Goal: Information Seeking & Learning: Find specific fact

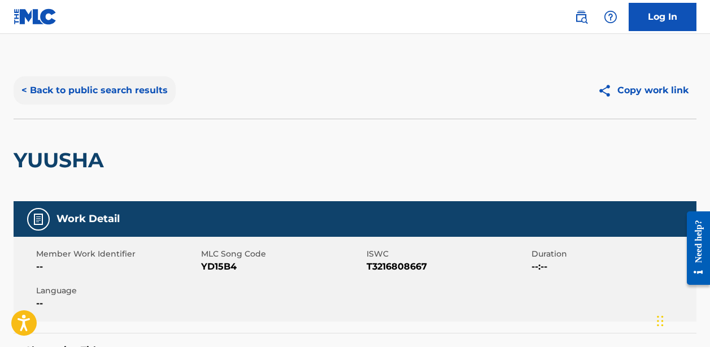
click at [117, 82] on button "< Back to public search results" at bounding box center [95, 90] width 162 height 28
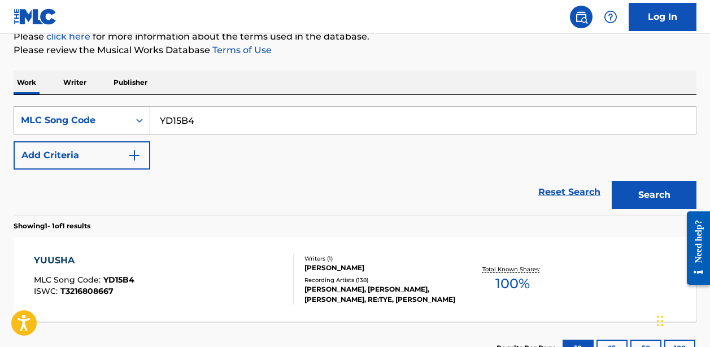
click at [137, 119] on icon "Search Form" at bounding box center [139, 120] width 11 height 11
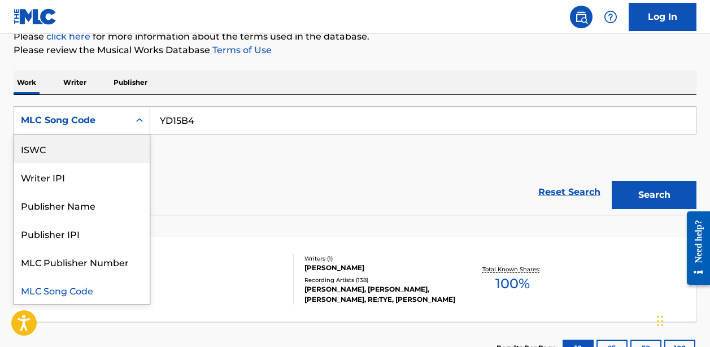
scroll to position [0, 0]
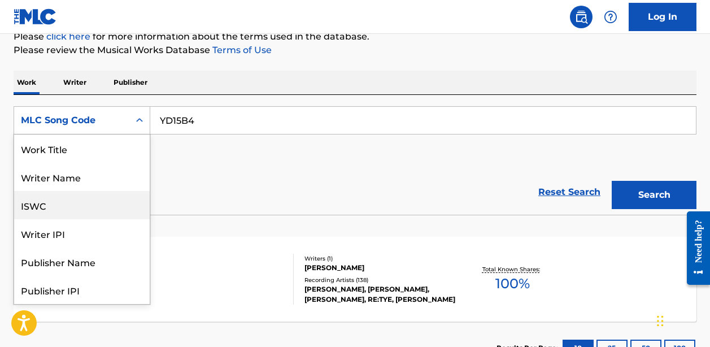
click at [106, 152] on div "Work Title" at bounding box center [82, 148] width 136 height 28
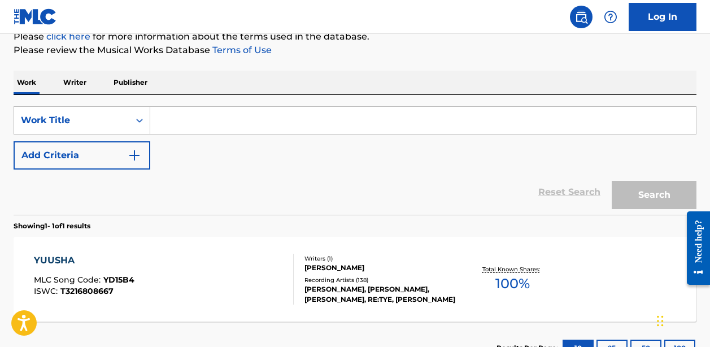
click at [188, 128] on input "Search Form" at bounding box center [423, 120] width 546 height 27
paste input "Bad Day"
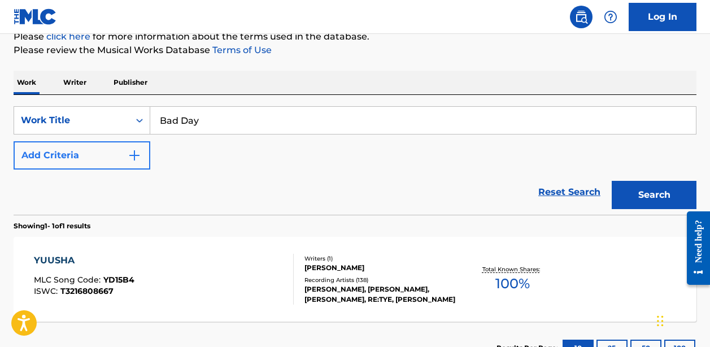
type input "Bad Day"
click at [112, 161] on button "Add Criteria" at bounding box center [82, 155] width 137 height 28
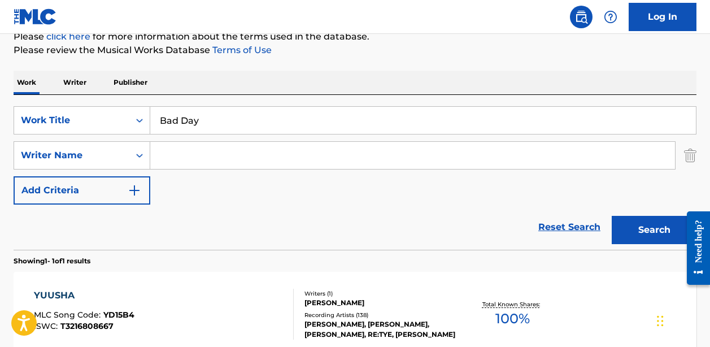
click at [192, 160] on input "Search Form" at bounding box center [412, 155] width 525 height 27
paste input "[PERSON_NAME] [PERSON_NAME]"
type input "[PERSON_NAME] [PERSON_NAME]"
click at [654, 230] on button "Search" at bounding box center [654, 230] width 85 height 28
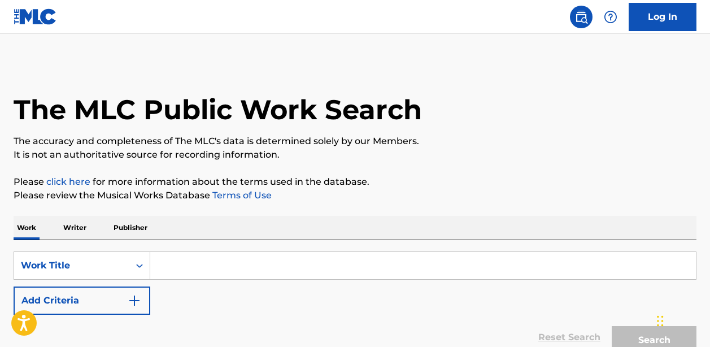
click at [163, 267] on input "Search Form" at bounding box center [423, 265] width 546 height 27
click at [124, 265] on div "Work Title" at bounding box center [71, 265] width 115 height 21
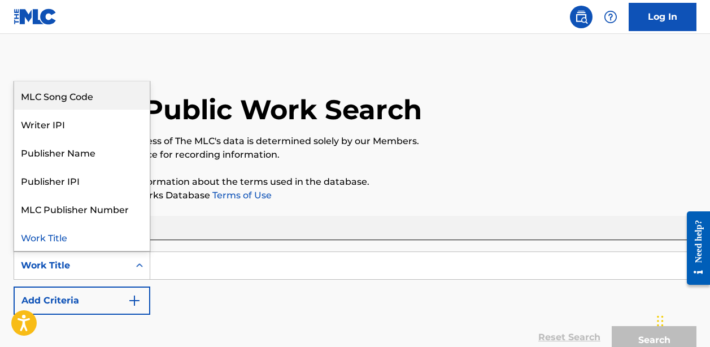
click at [84, 97] on div "MLC Song Code" at bounding box center [82, 95] width 136 height 28
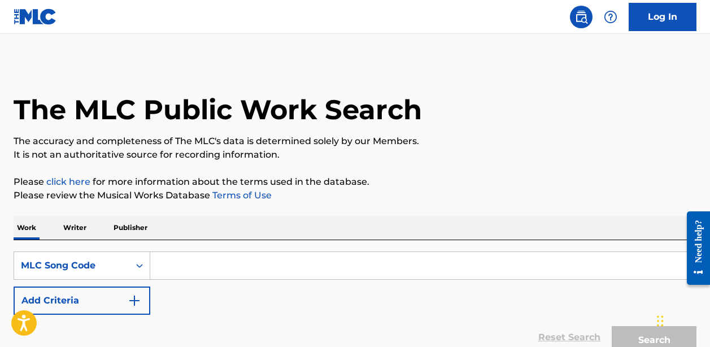
click at [167, 268] on input "Search Form" at bounding box center [423, 265] width 546 height 27
paste input "Z08558"
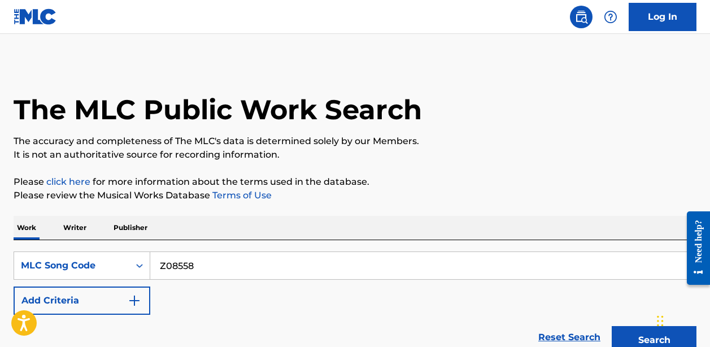
type input "Z08558"
click at [654, 340] on button "Search" at bounding box center [654, 340] width 85 height 28
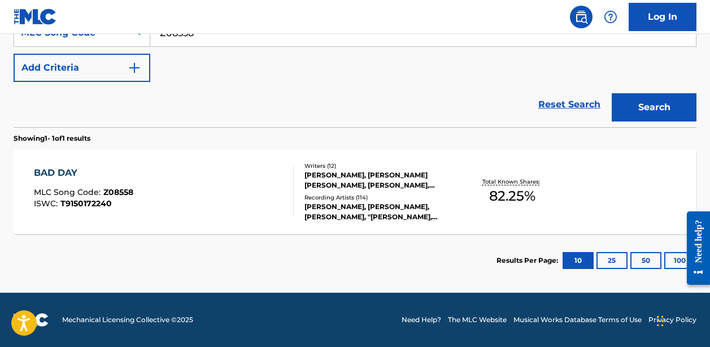
scroll to position [233, 0]
click at [205, 172] on div "BAD DAY MLC Song Code : Z08558 ISWC : T9150172240" at bounding box center [163, 191] width 259 height 51
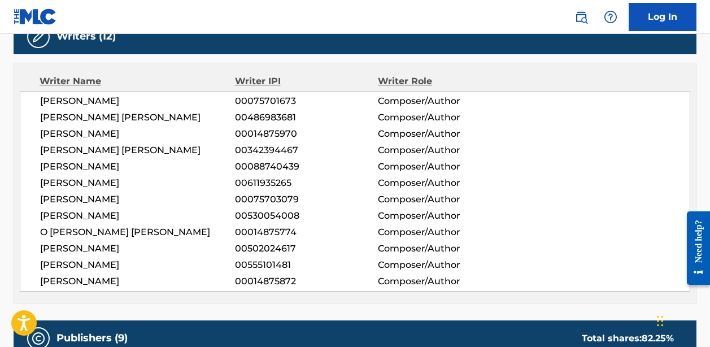
scroll to position [381, 1]
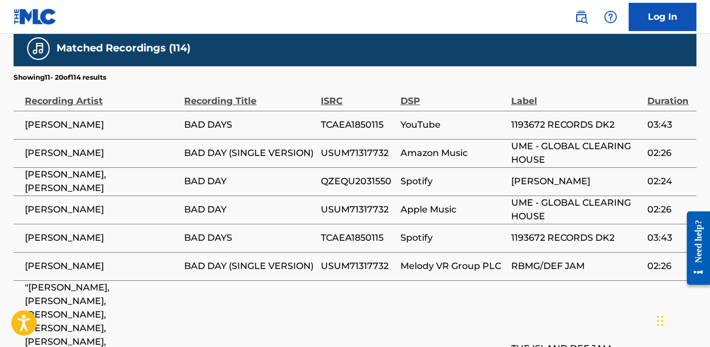
scroll to position [2538, 0]
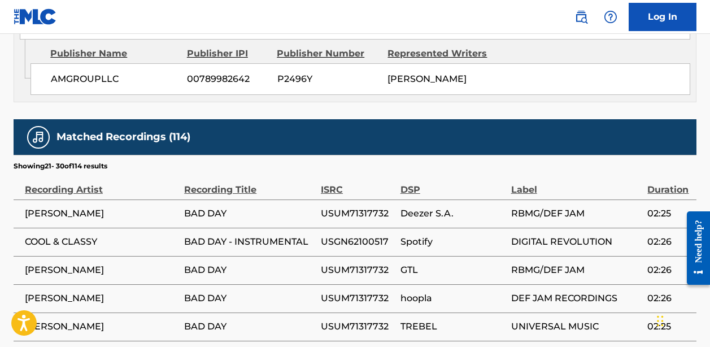
scroll to position [2521, 0]
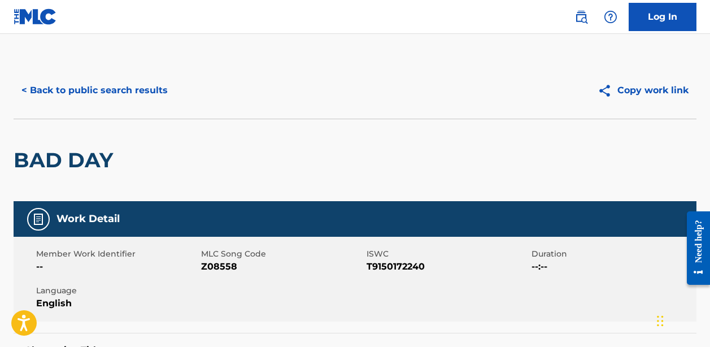
scroll to position [-1, 0]
click at [76, 160] on h2 "BAD DAY" at bounding box center [66, 159] width 105 height 25
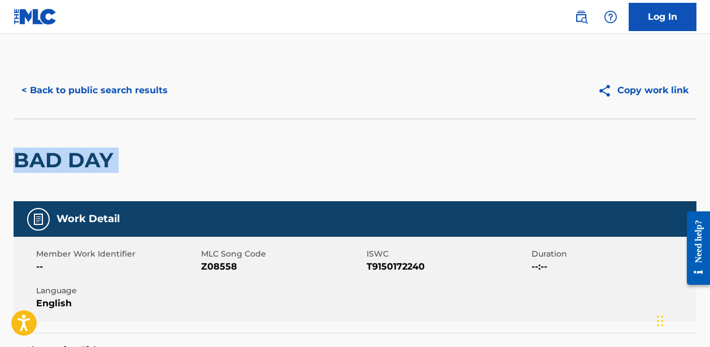
click at [76, 160] on h2 "BAD DAY" at bounding box center [66, 159] width 105 height 25
copy div "BAD DAY"
